Goal: Find specific page/section: Find specific page/section

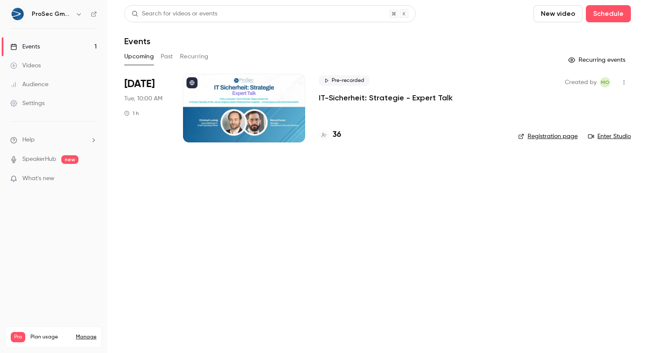
click at [336, 135] on h4 "36" at bounding box center [336, 135] width 9 height 12
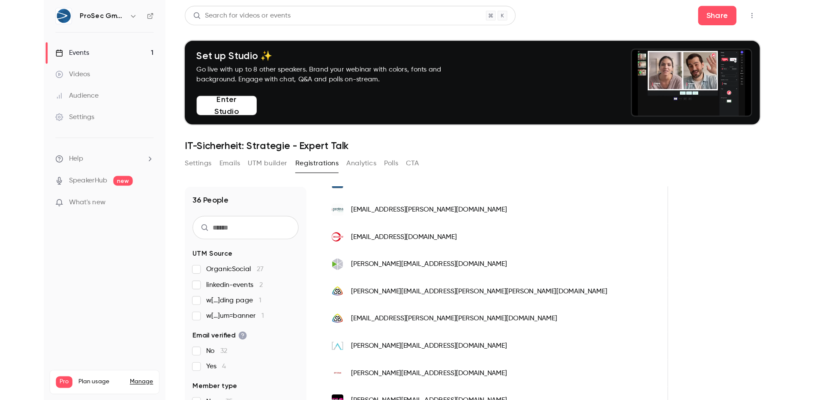
scroll to position [0, 1233]
